Goal: Information Seeking & Learning: Understand process/instructions

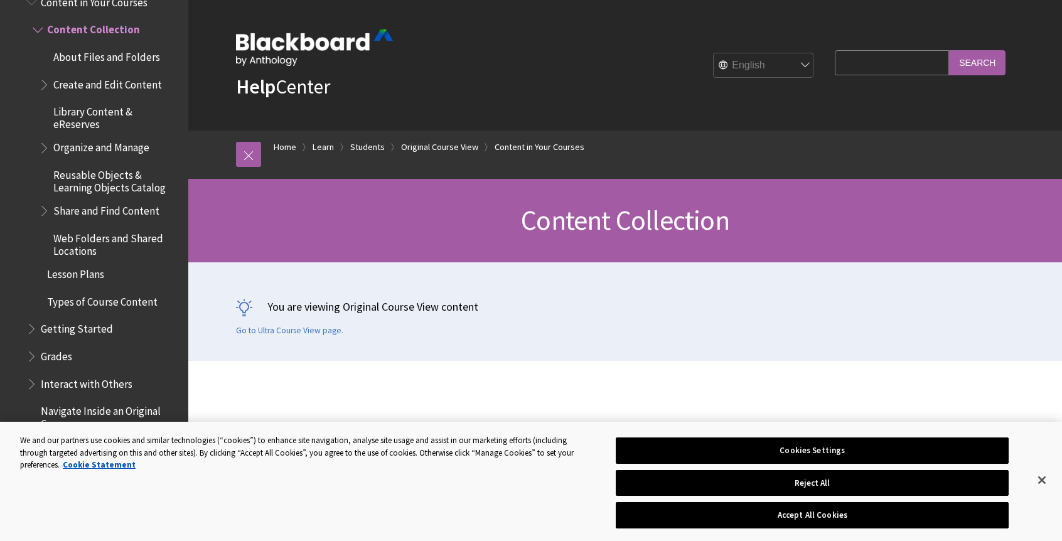
click at [560, 70] on input "Search Query" at bounding box center [892, 62] width 114 height 24
drag, startPoint x: 911, startPoint y: 62, endPoint x: 997, endPoint y: 60, distance: 86.0
click at [560, 60] on div "Search Query How to upload a video recording on one drive Search" at bounding box center [920, 62] width 171 height 24
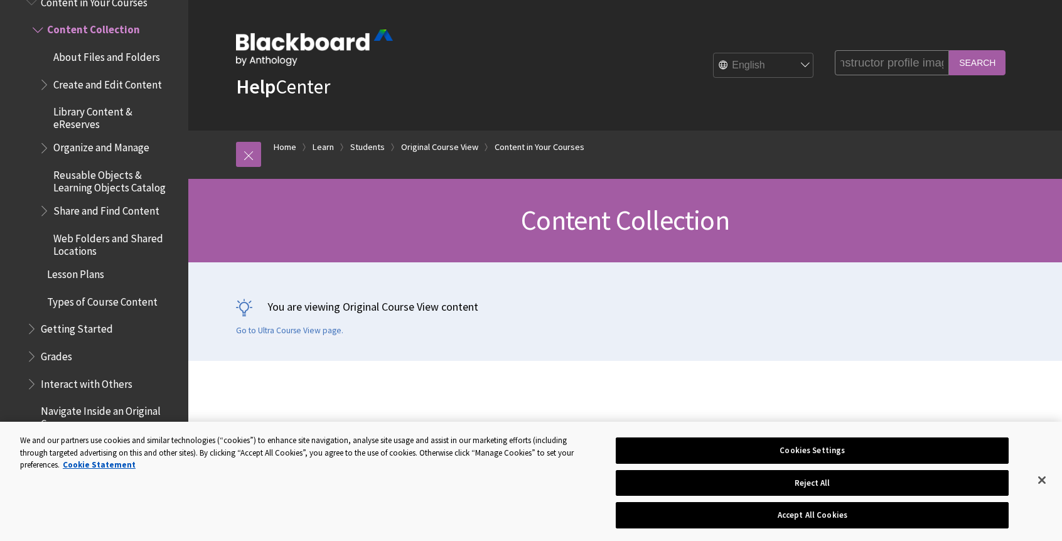
type input "How to upload instructor profile image"
click at [560, 65] on input "Search" at bounding box center [977, 62] width 57 height 24
click at [560, 67] on input "Search" at bounding box center [977, 62] width 57 height 24
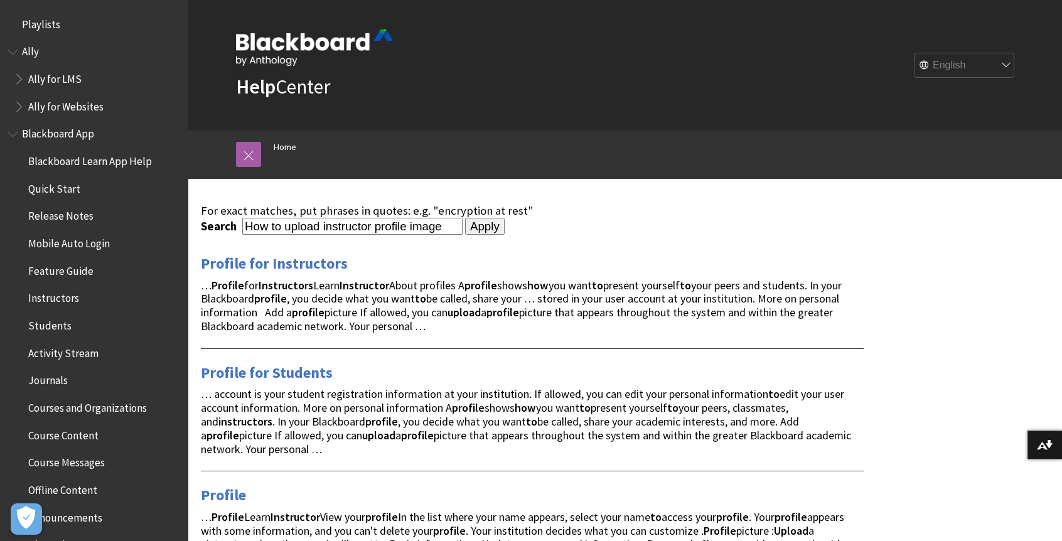
click at [296, 266] on link "Profile for Instructors" at bounding box center [274, 264] width 147 height 20
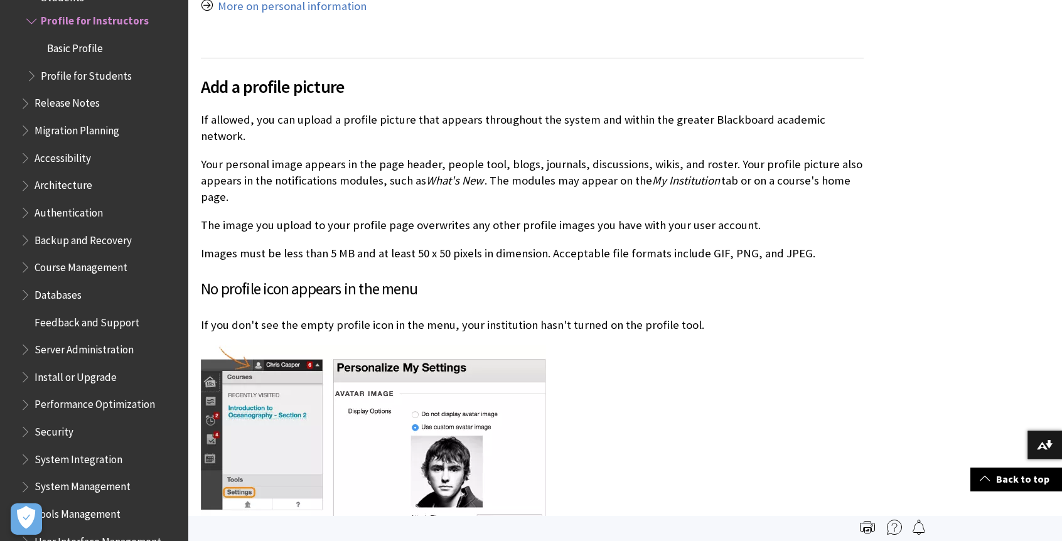
scroll to position [502, 0]
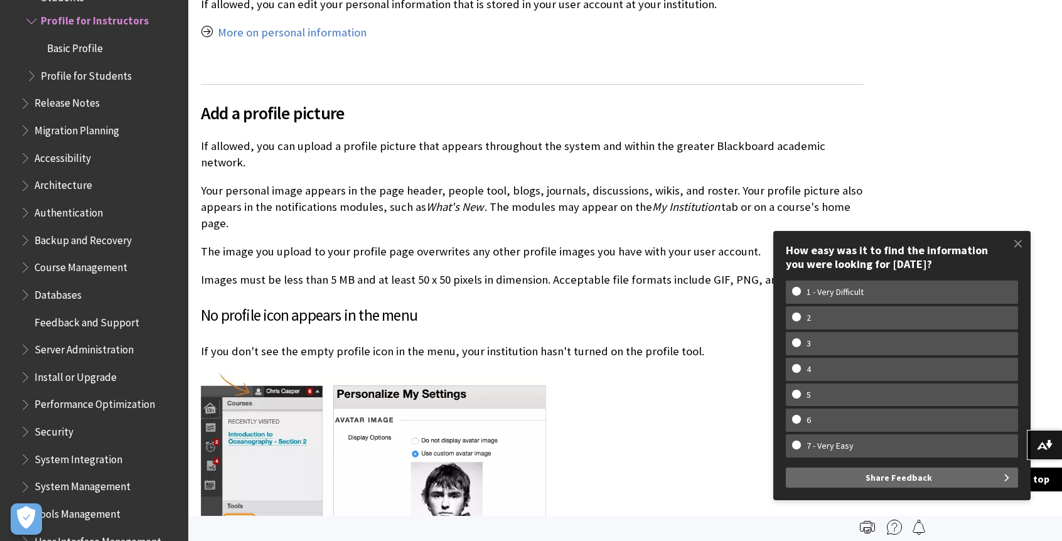
click at [1023, 245] on span at bounding box center [1018, 243] width 26 height 26
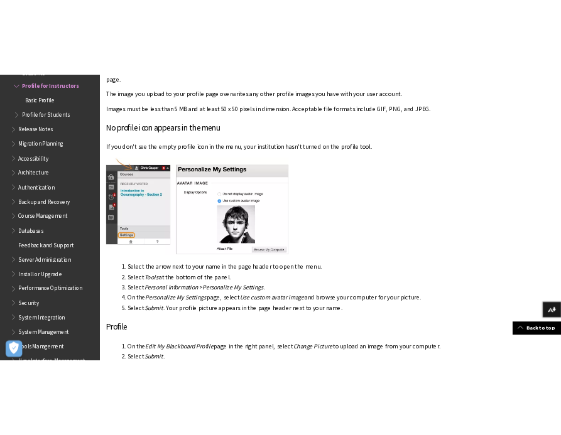
scroll to position [691, 0]
